Goal: Task Accomplishment & Management: Use online tool/utility

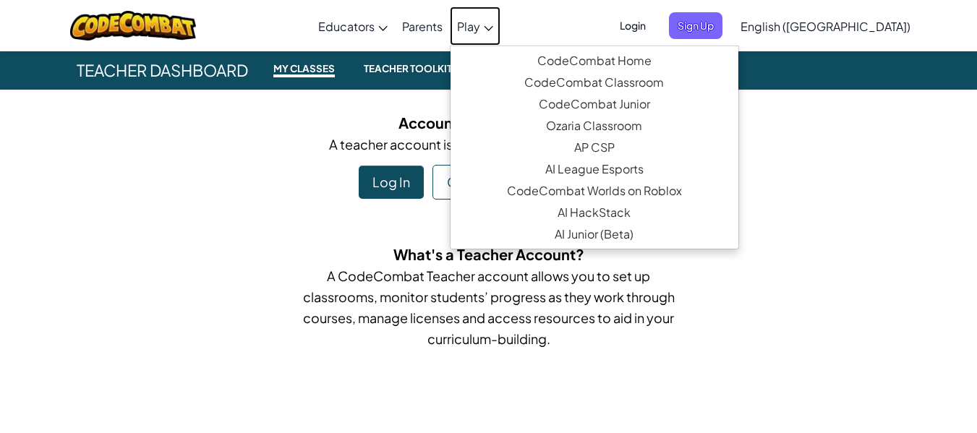
click at [501, 27] on link "Play" at bounding box center [475, 26] width 51 height 39
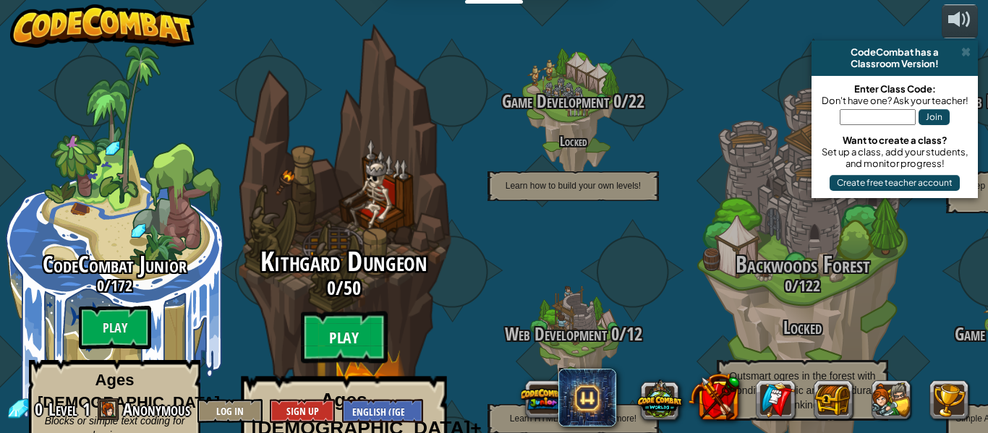
click at [356, 312] on btn "Play" at bounding box center [344, 338] width 87 height 52
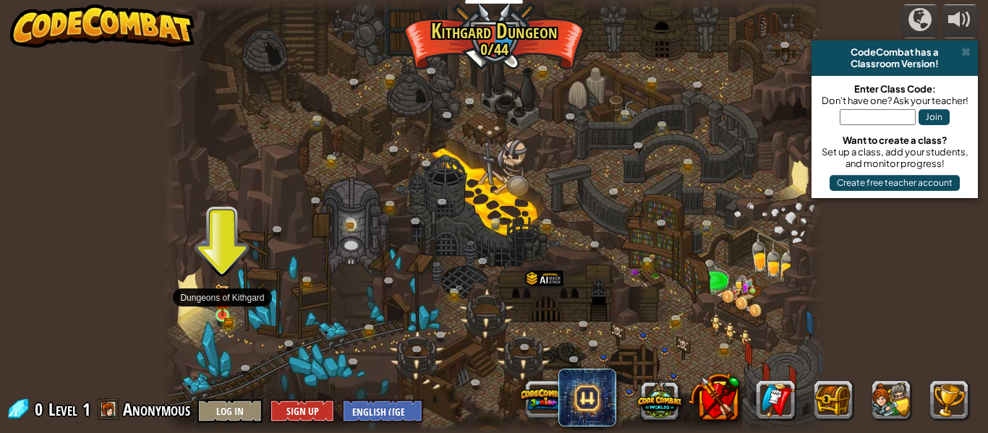
click at [222, 315] on img at bounding box center [222, 300] width 15 height 33
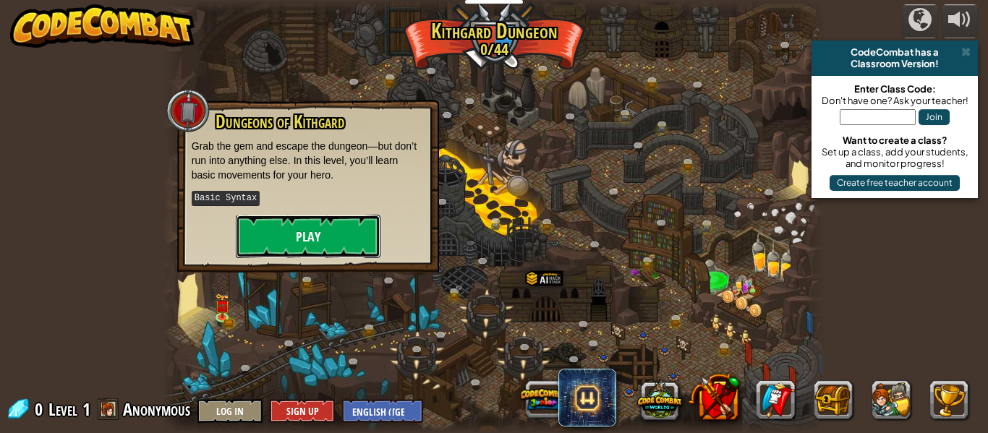
click at [307, 229] on button "Play" at bounding box center [308, 236] width 145 height 43
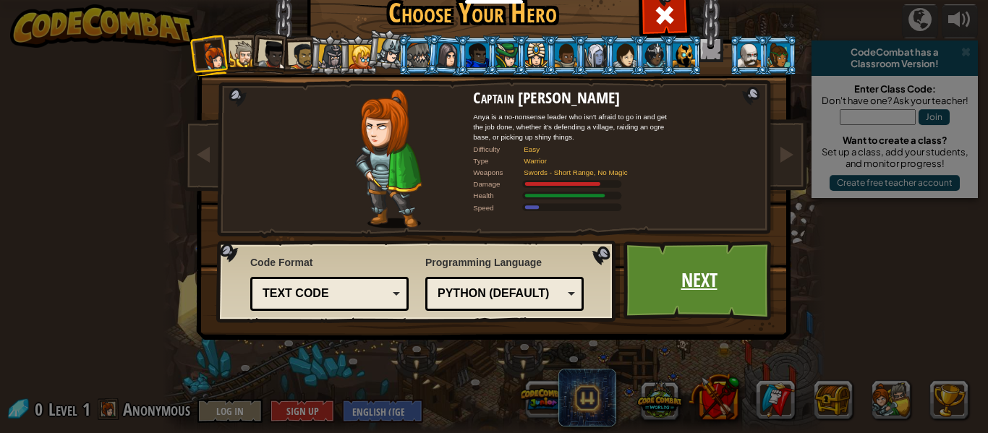
click at [708, 262] on link "Next" at bounding box center [699, 281] width 151 height 80
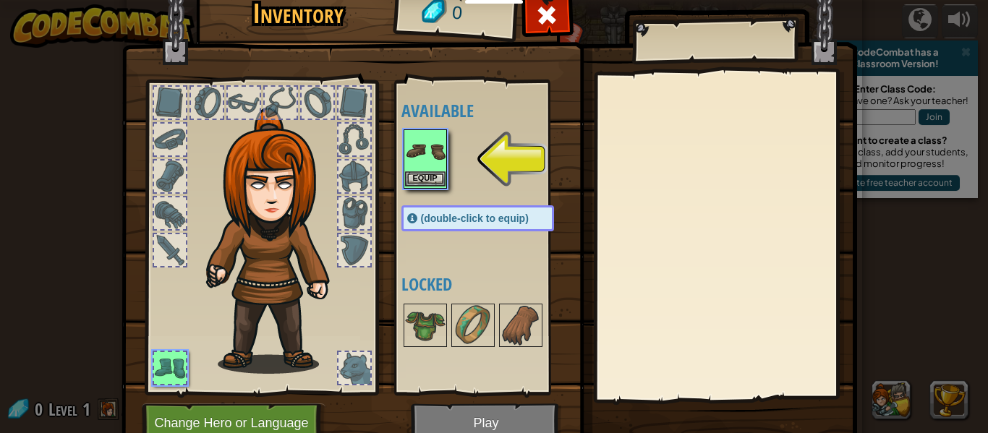
click at [423, 150] on img at bounding box center [425, 151] width 41 height 41
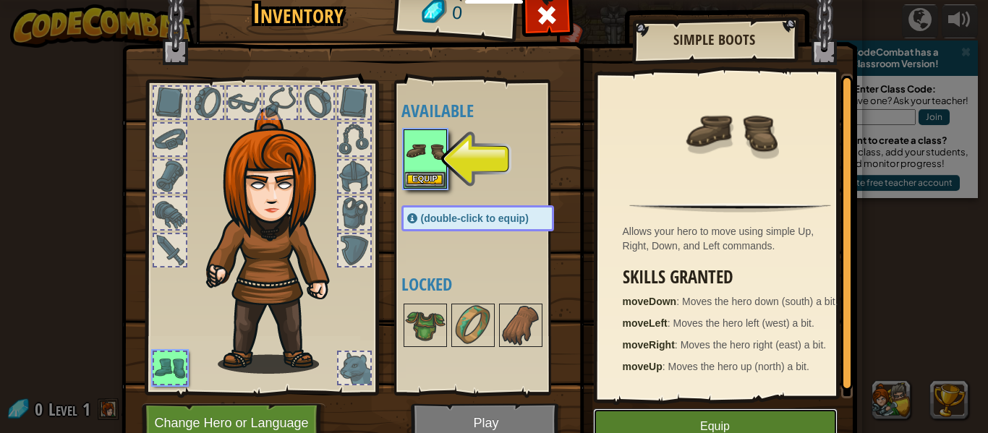
click at [737, 423] on button "Equip" at bounding box center [715, 427] width 245 height 36
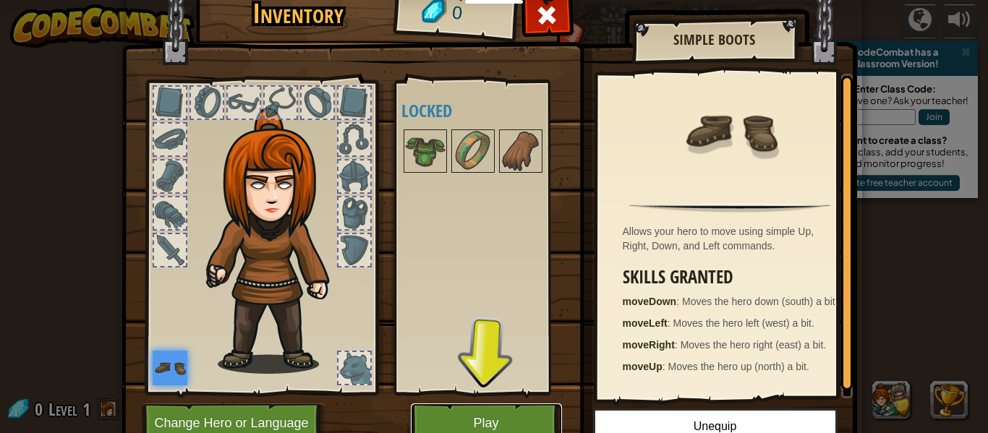
click at [478, 420] on button "Play" at bounding box center [486, 424] width 151 height 40
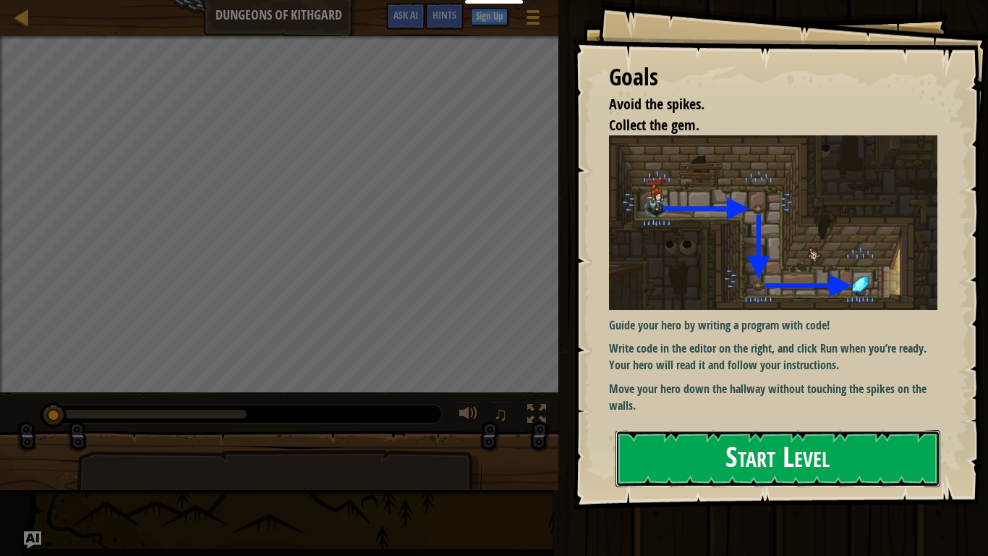
click at [730, 433] on button "Start Level" at bounding box center [778, 458] width 325 height 57
